Goal: Transaction & Acquisition: Purchase product/service

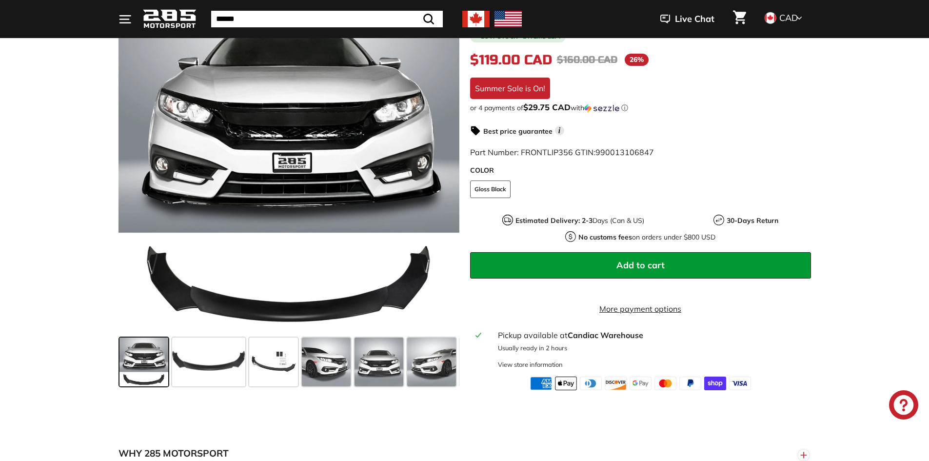
scroll to position [244, 0]
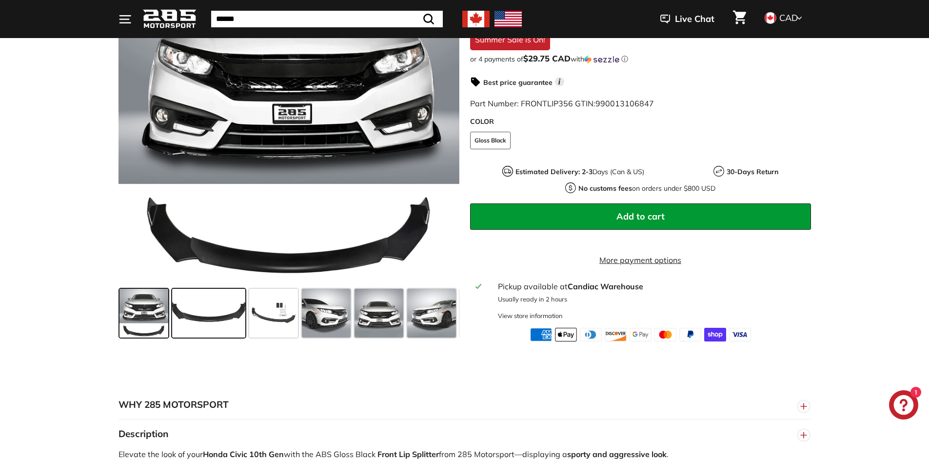
click at [207, 328] on span at bounding box center [208, 313] width 73 height 49
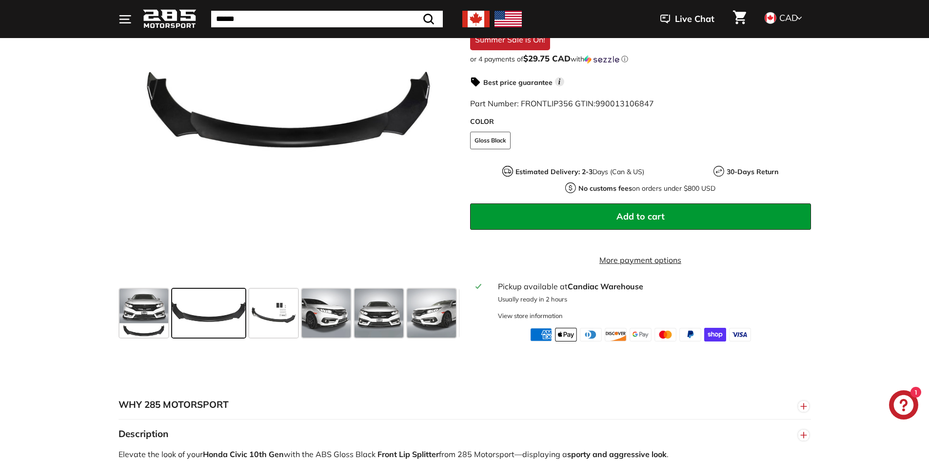
scroll to position [146, 0]
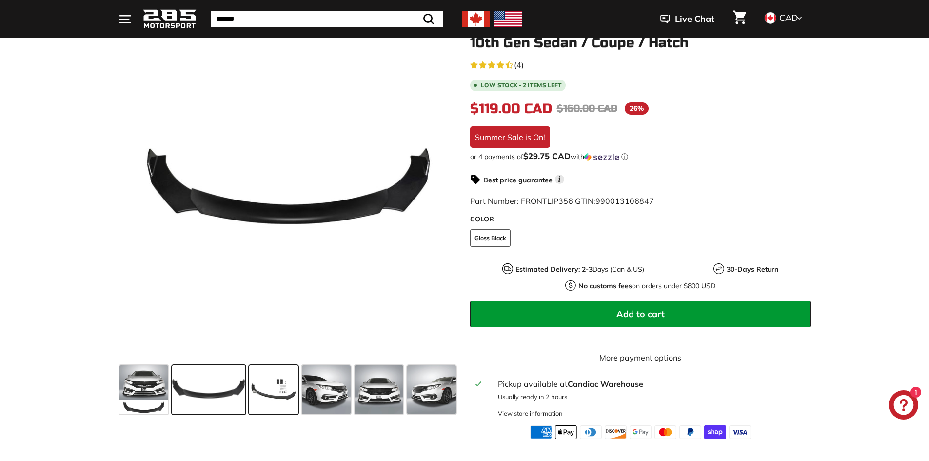
click at [273, 395] on span at bounding box center [273, 389] width 49 height 49
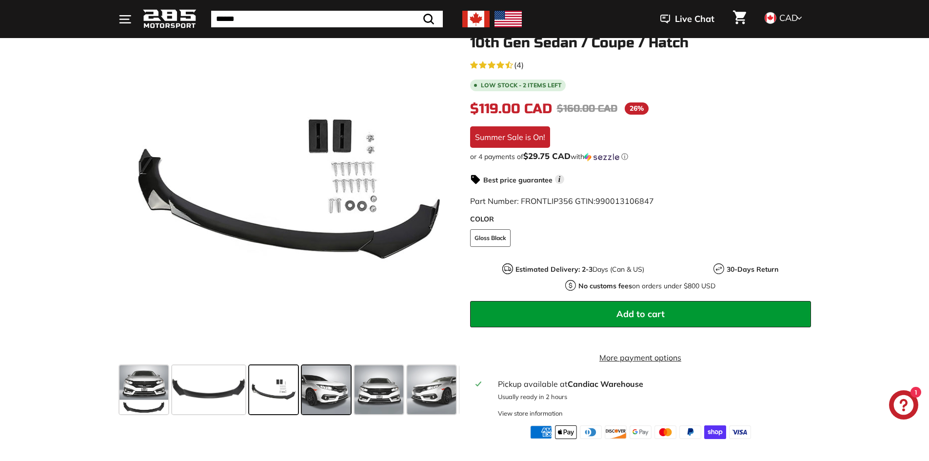
click at [318, 389] on span at bounding box center [326, 389] width 49 height 49
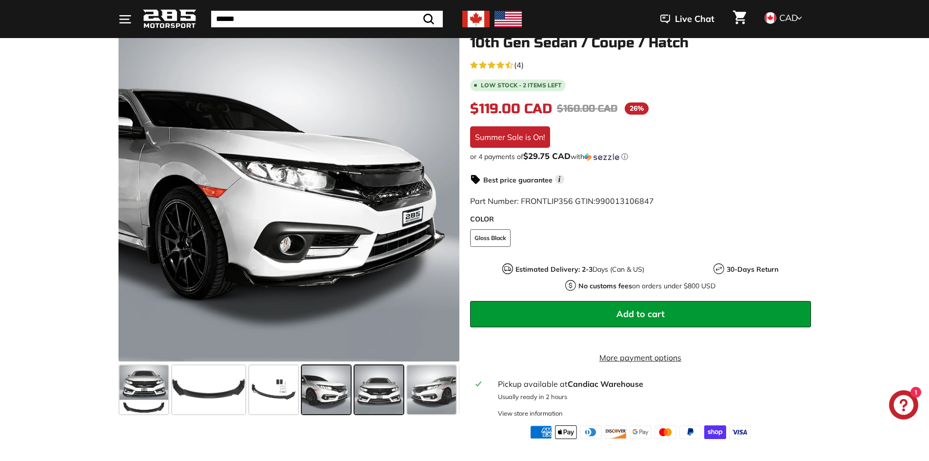
click at [383, 399] on span at bounding box center [378, 389] width 49 height 49
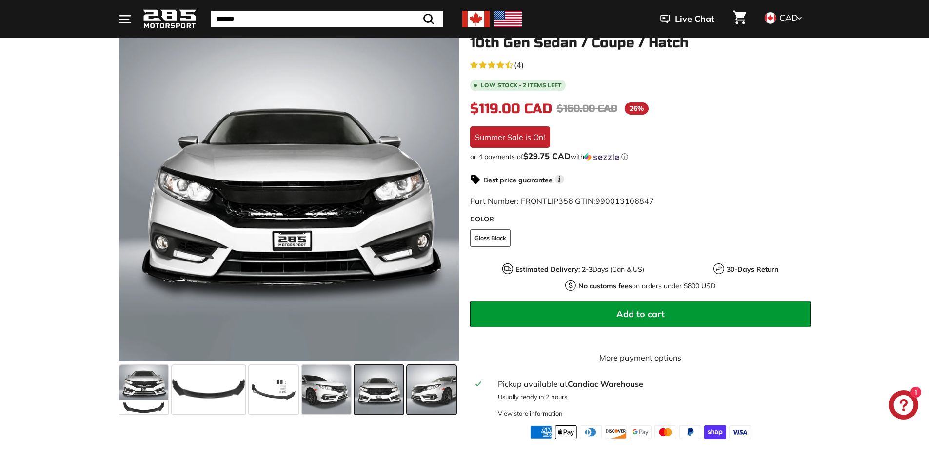
click at [435, 403] on span at bounding box center [431, 389] width 49 height 49
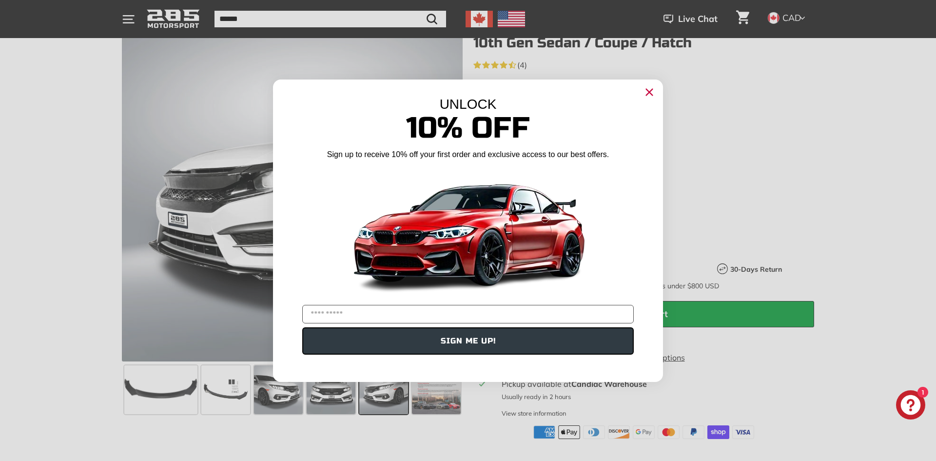
click at [658, 102] on div "UNLOCK" at bounding box center [468, 105] width 390 height 16
click at [657, 98] on icon "Close dialog" at bounding box center [649, 92] width 16 height 16
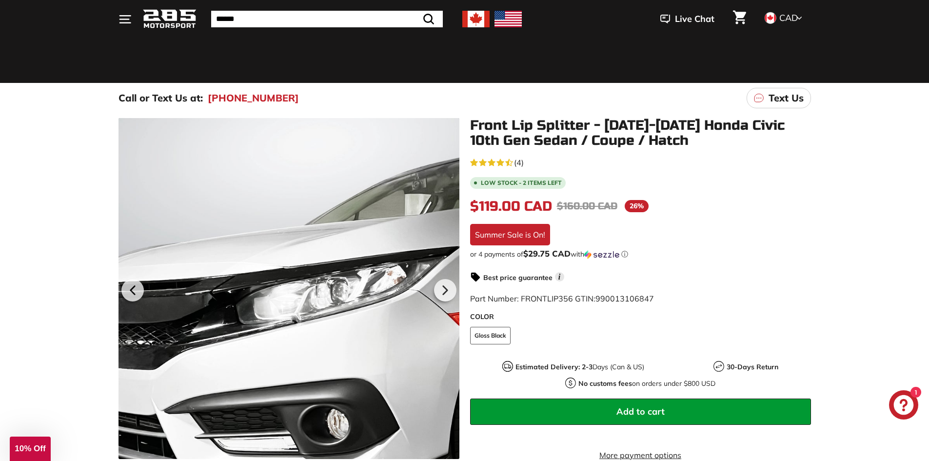
scroll to position [146, 0]
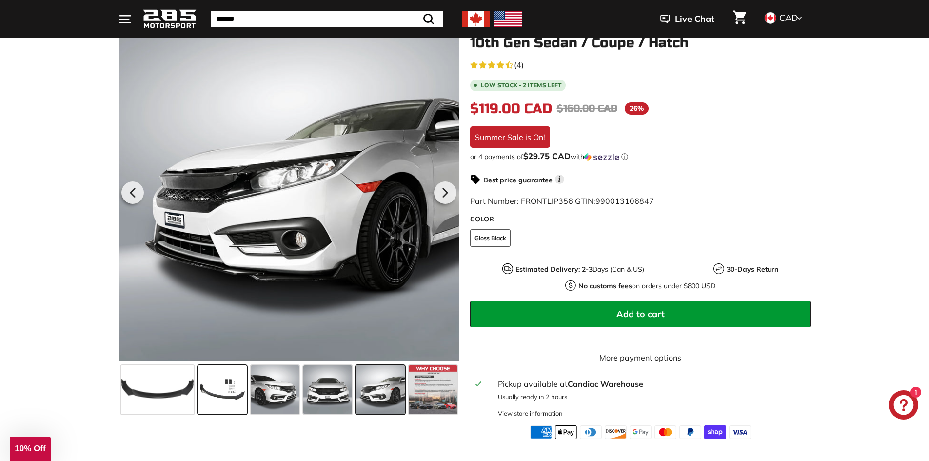
click at [216, 394] on span at bounding box center [222, 389] width 49 height 49
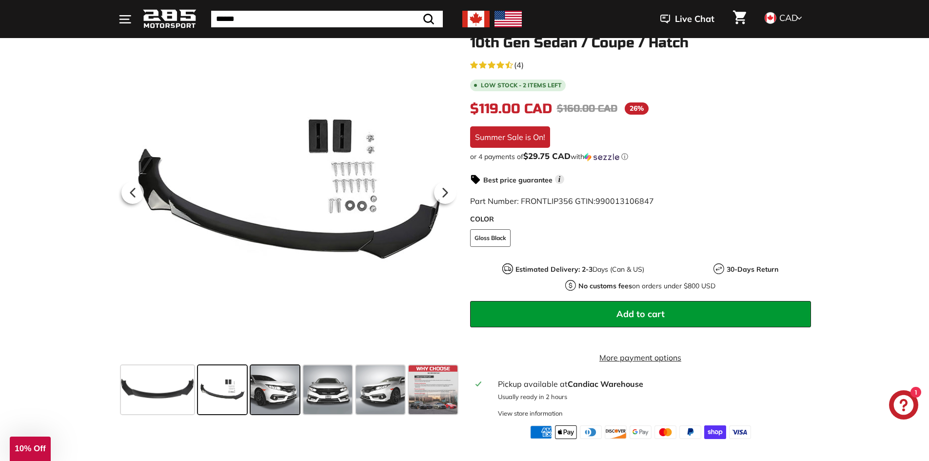
click at [293, 394] on span at bounding box center [275, 389] width 49 height 49
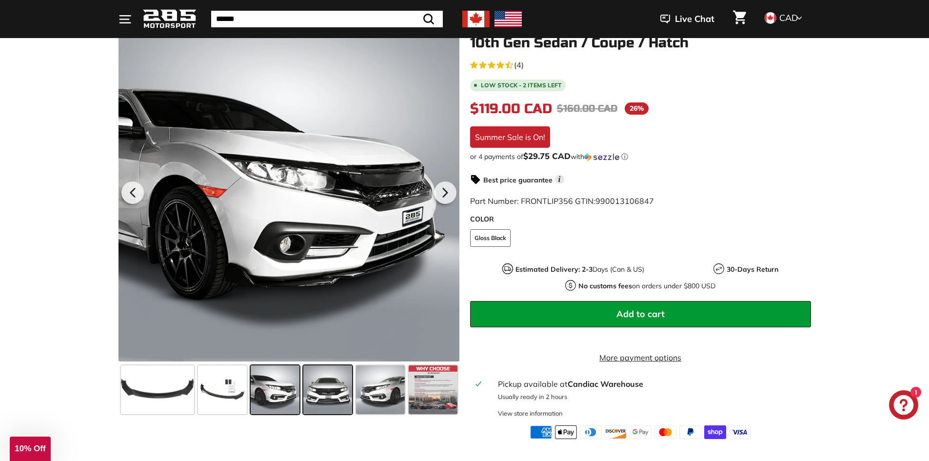
click at [325, 397] on span at bounding box center [327, 389] width 49 height 49
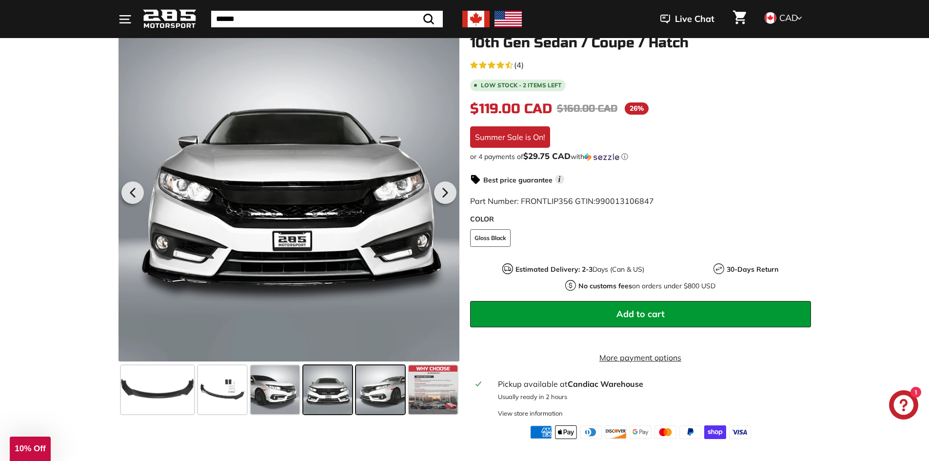
click at [369, 398] on span at bounding box center [380, 389] width 49 height 49
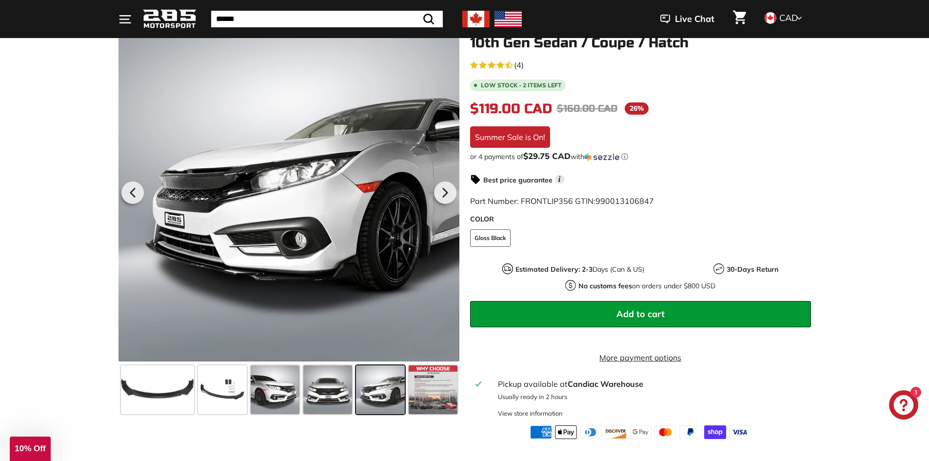
scroll to position [49, 0]
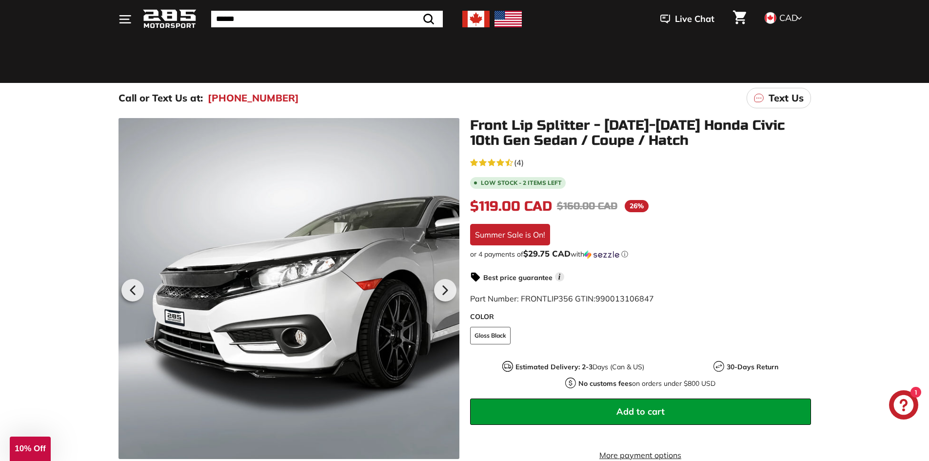
click at [672, 418] on button "Add to cart" at bounding box center [640, 411] width 341 height 26
